Goal: Navigation & Orientation: Find specific page/section

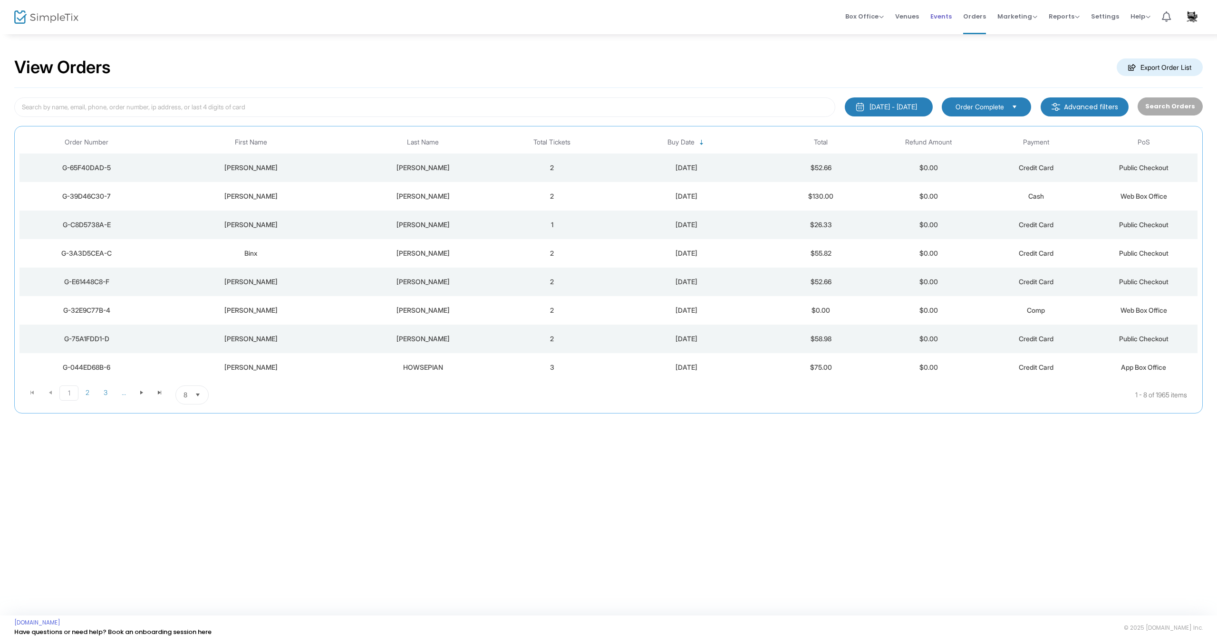
click at [942, 15] on span "Events" at bounding box center [940, 16] width 21 height 24
